Goal: Information Seeking & Learning: Learn about a topic

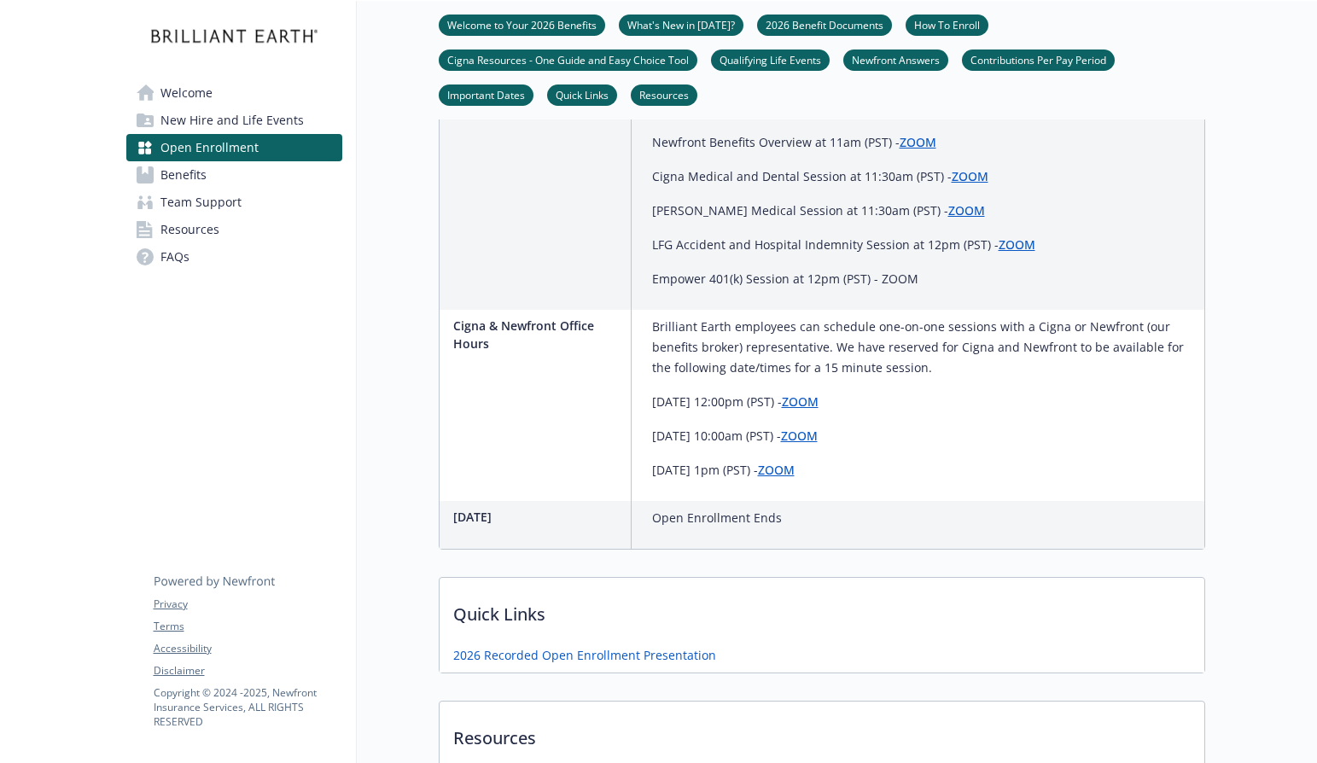
scroll to position [1202, 0]
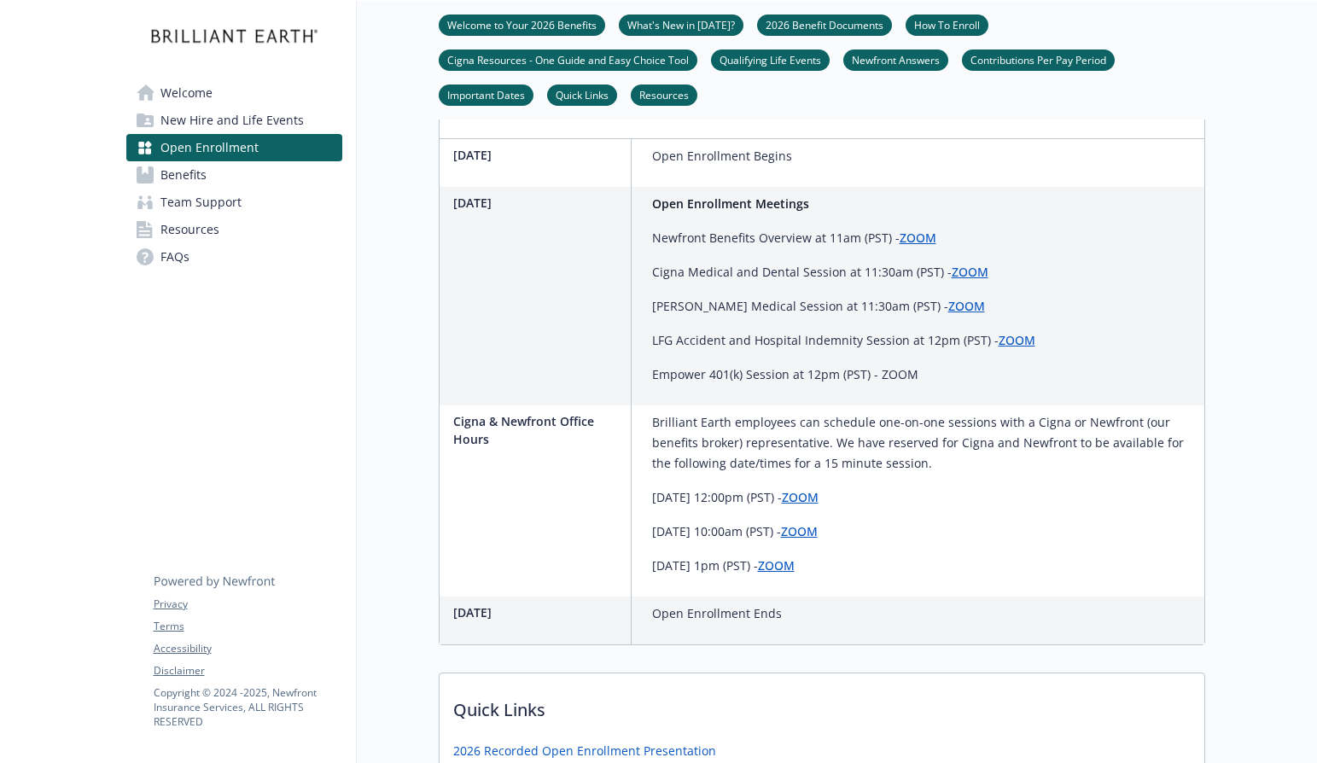
click at [914, 246] on link "ZOOM" at bounding box center [918, 238] width 37 height 16
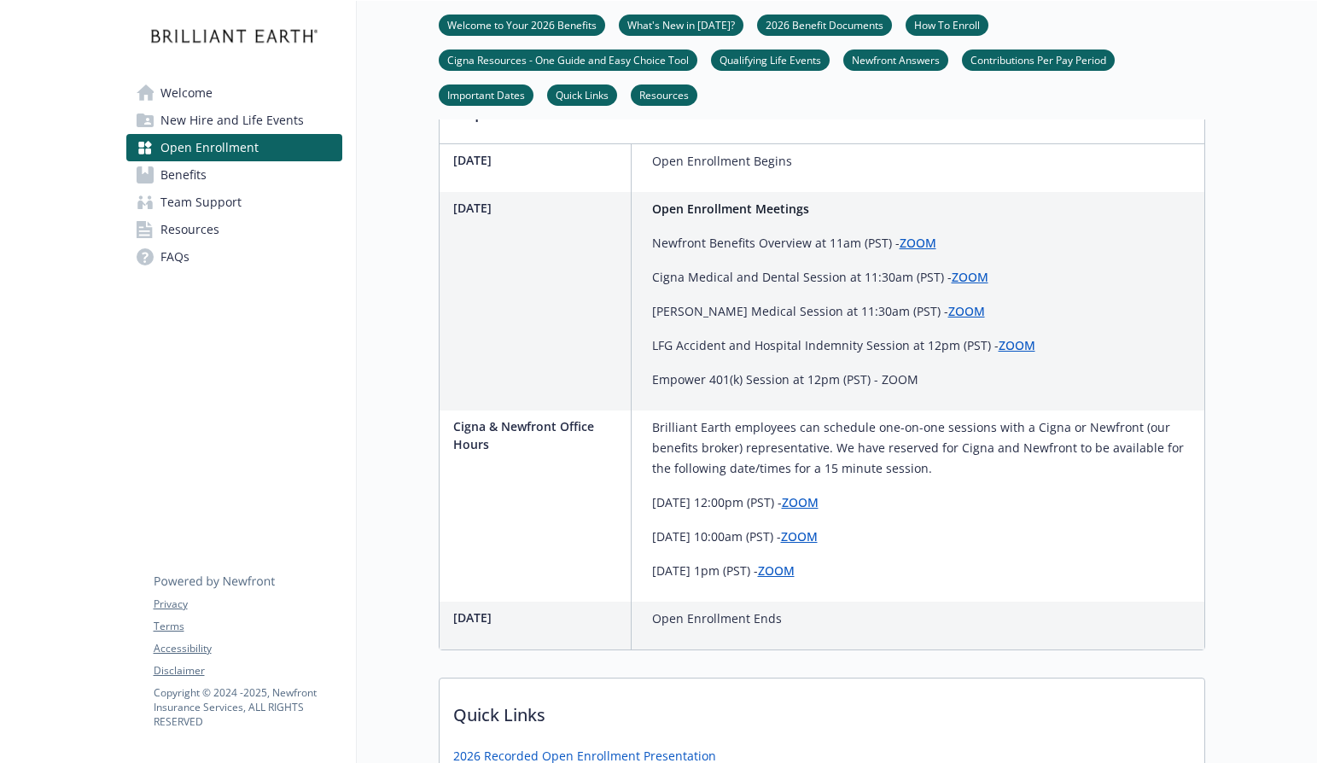
scroll to position [1190, 0]
